Goal: Transaction & Acquisition: Purchase product/service

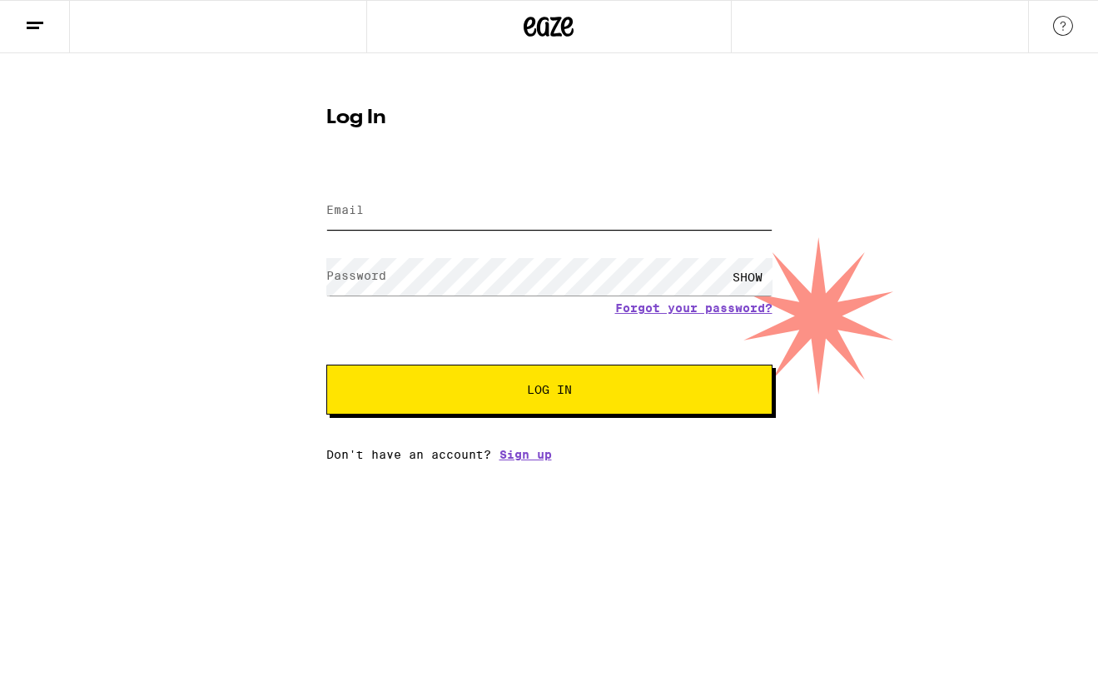
type input "[EMAIL_ADDRESS][DOMAIN_NAME]"
click at [571, 416] on div "Email Email [EMAIL_ADDRESS][DOMAIN_NAME] Password Password SHOW Forgot your pas…" at bounding box center [549, 315] width 446 height 291
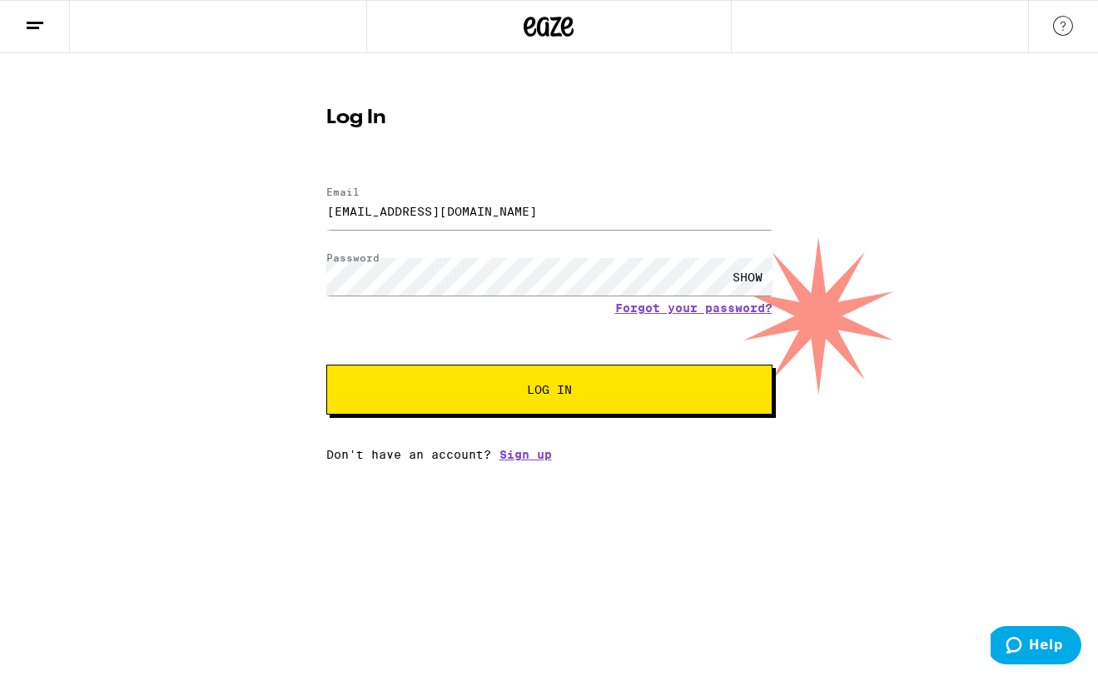
click at [560, 394] on span "Log In" at bounding box center [549, 390] width 45 height 12
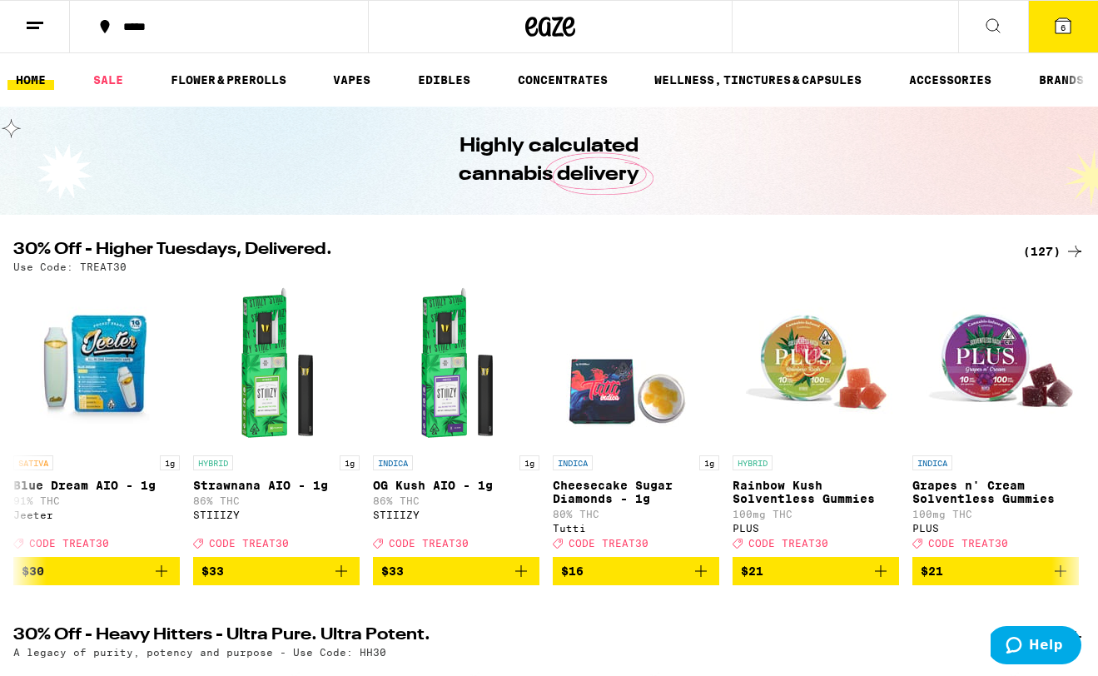
click at [34, 25] on icon at bounding box center [35, 26] width 20 height 20
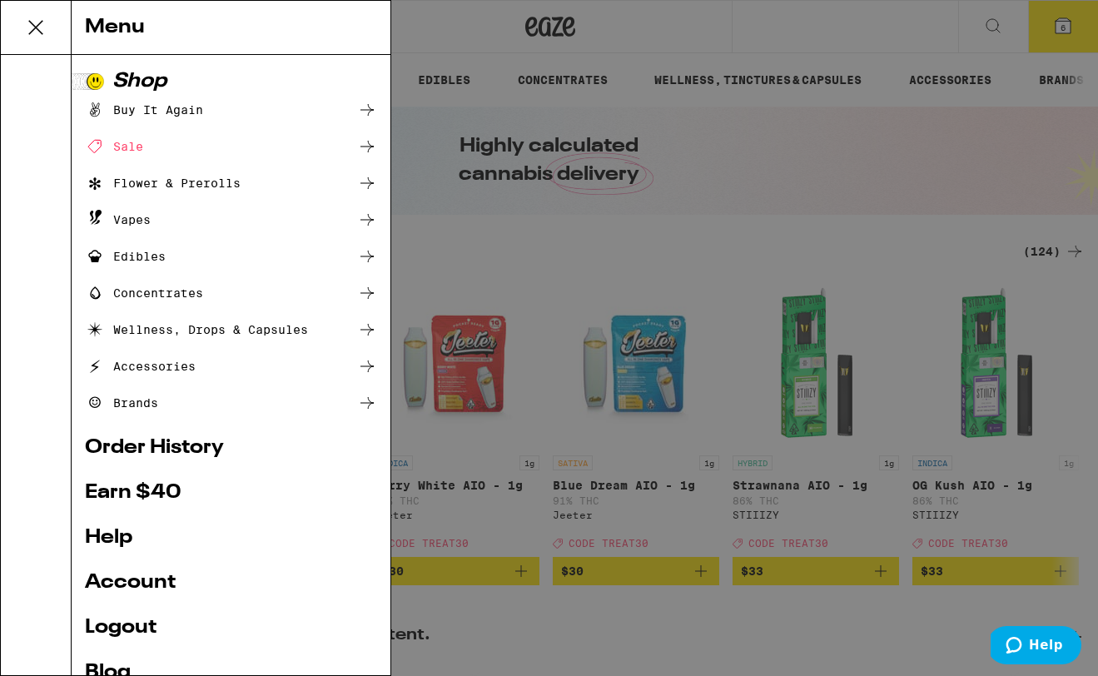
click at [729, 59] on div "Menu Shop Buy It Again Sale Flower & Prerolls Vapes Edibles Concentrates Wellne…" at bounding box center [549, 338] width 1098 height 676
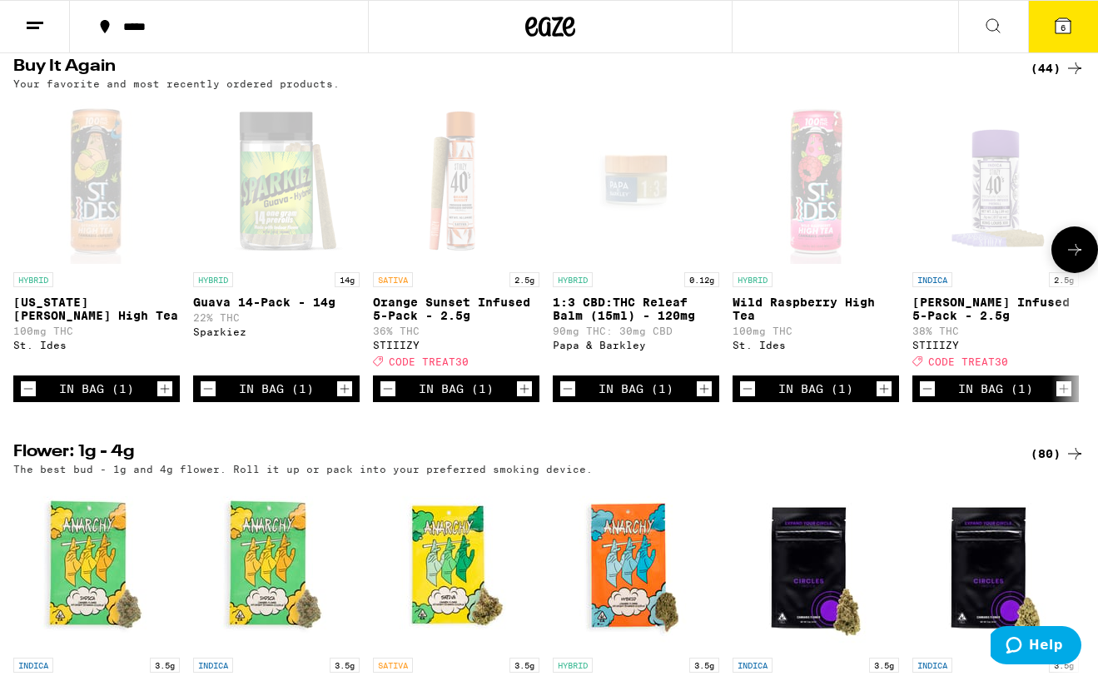
scroll to position [1367, 0]
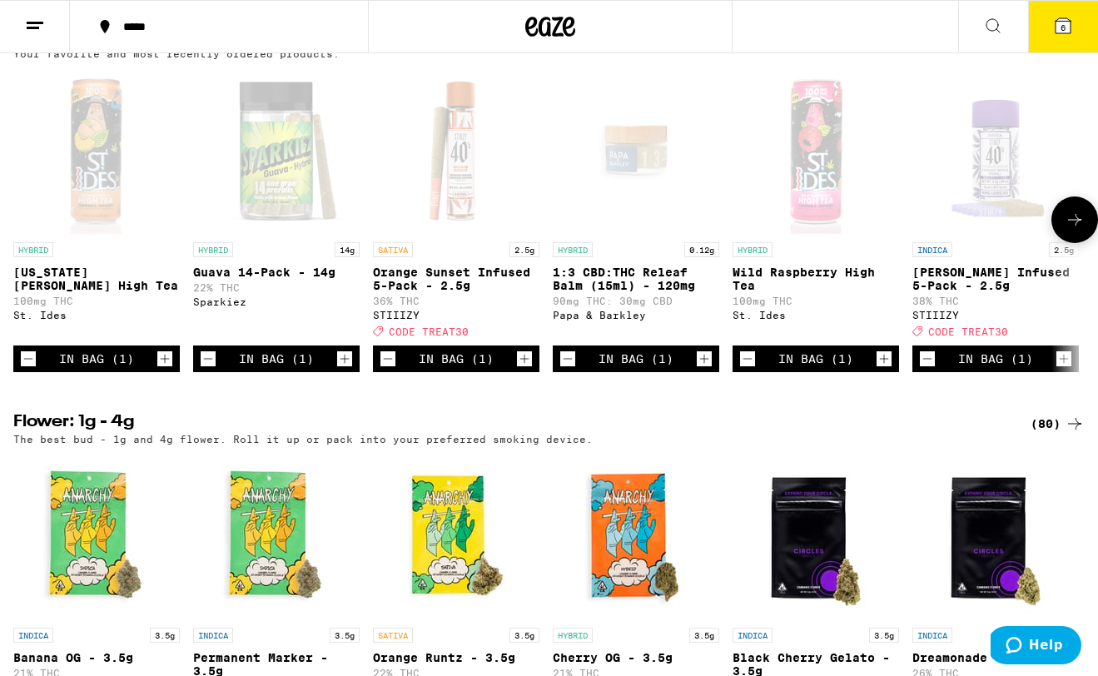
click at [214, 307] on div "Sparkiez" at bounding box center [276, 301] width 167 height 11
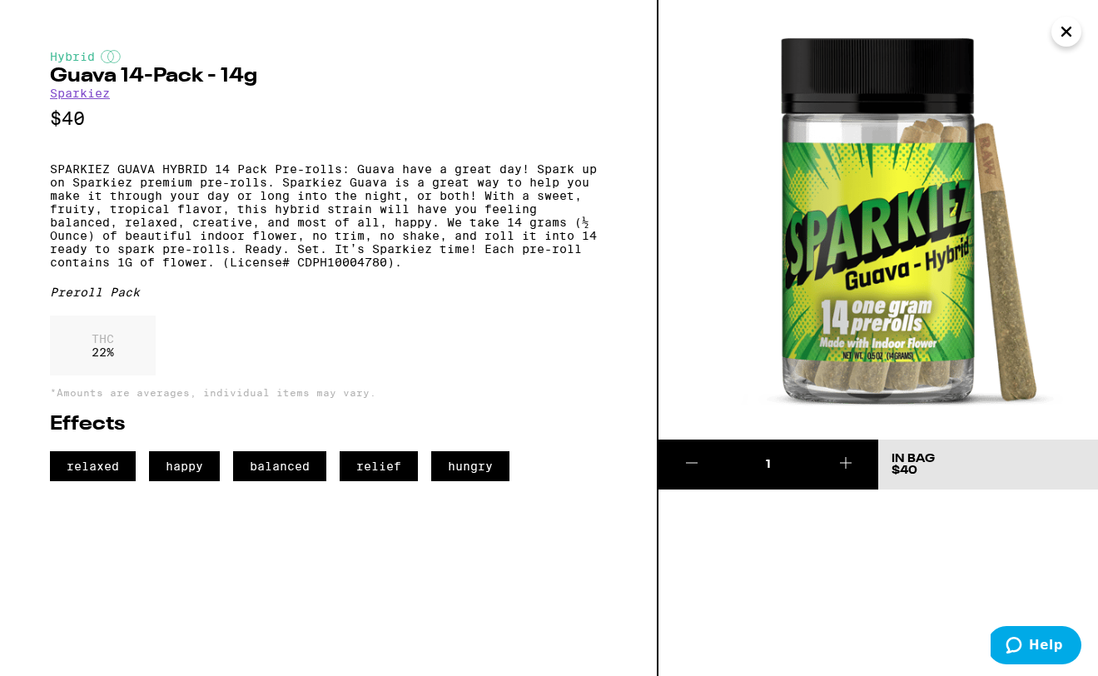
click at [91, 100] on link "Sparkiez" at bounding box center [80, 93] width 60 height 13
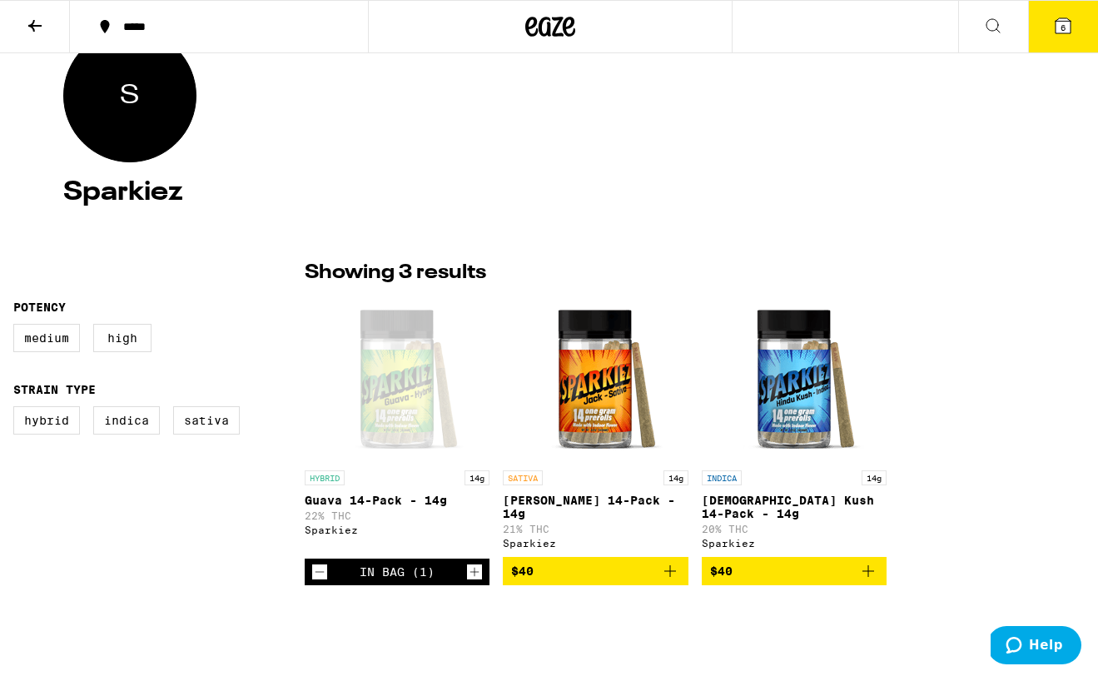
scroll to position [266, 0]
